Goal: Task Accomplishment & Management: Use online tool/utility

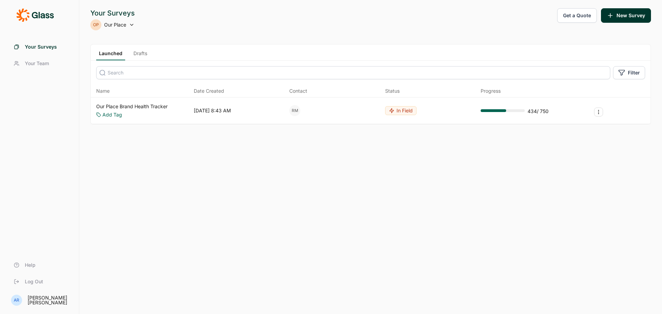
click at [140, 106] on link "Our Place Brand Health Tracker" at bounding box center [131, 106] width 71 height 7
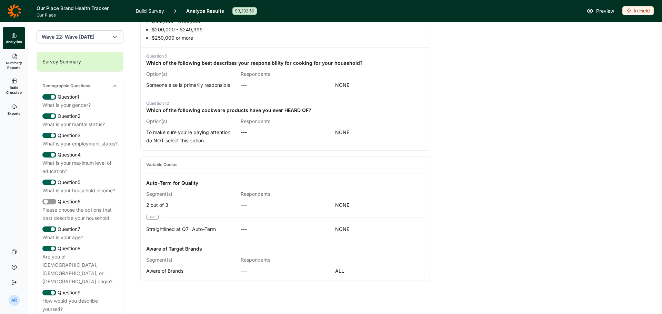
click at [15, 113] on span "Exports" at bounding box center [14, 113] width 13 height 5
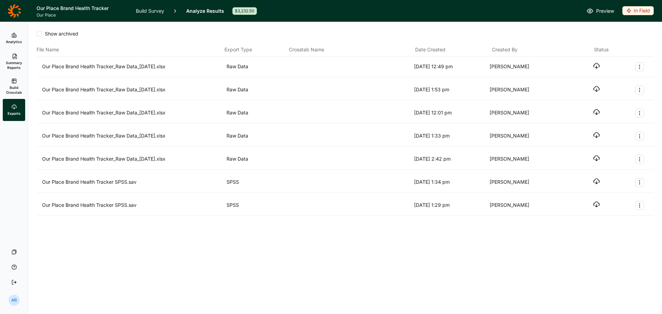
click at [18, 59] on link "Summary Reports" at bounding box center [14, 61] width 22 height 25
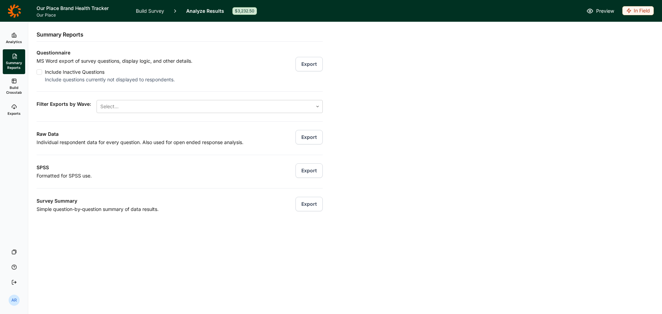
click at [304, 70] on button "Export" at bounding box center [309, 64] width 27 height 14
